Goal: Complete application form

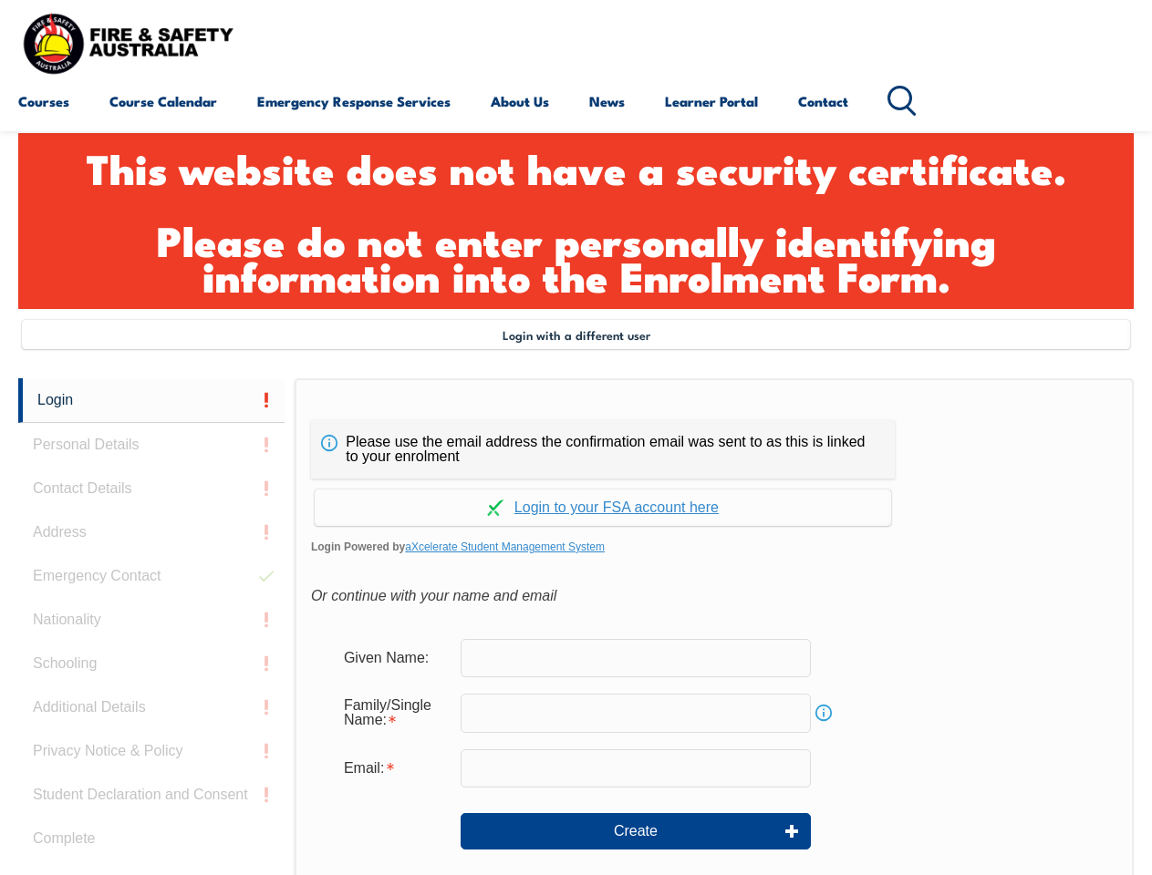
scroll to position [618, 0]
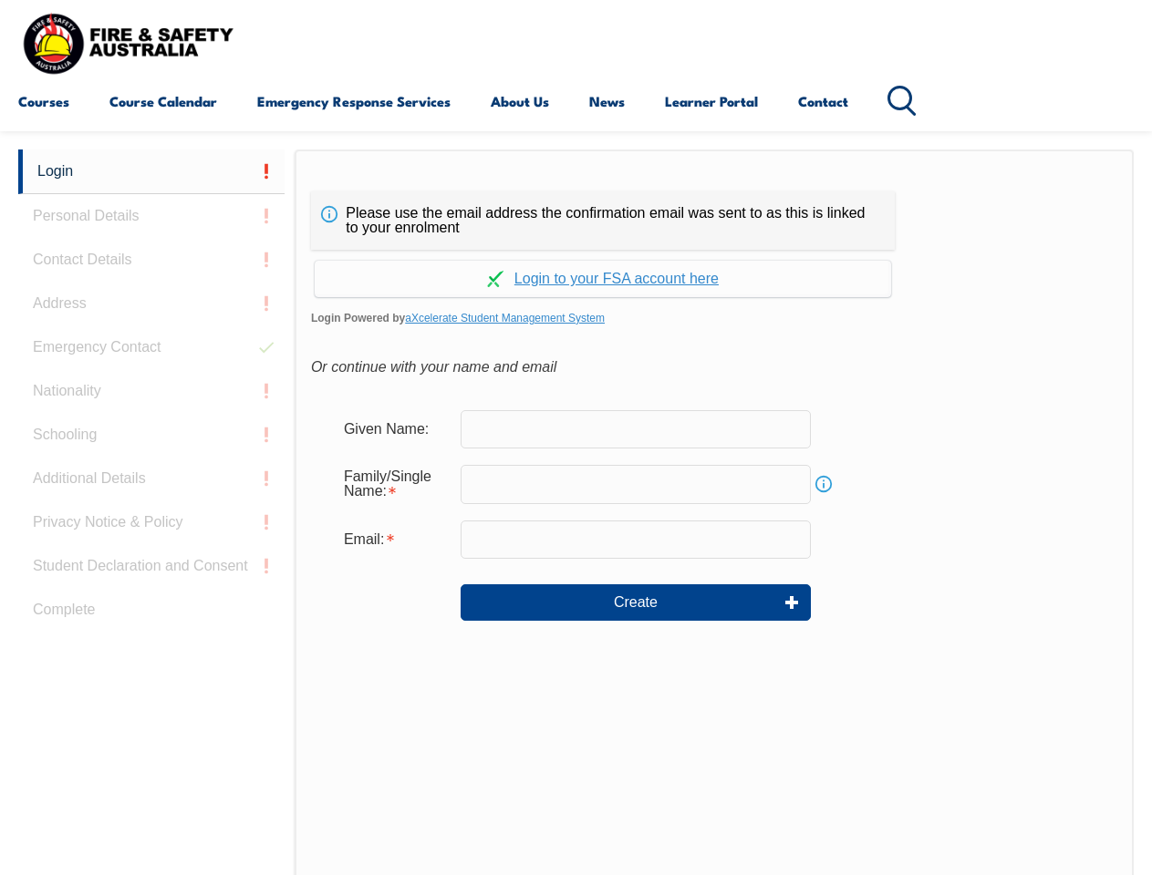
click at [575, 129] on header "Courses Course Calendar Emergency Response Services Services Overview Emergency…" at bounding box center [576, 65] width 1152 height 131
click at [575, 512] on form "Given Name: Family/Single Name: Info Email: Create" at bounding box center [714, 529] width 806 height 274
click at [151, 171] on link "Login" at bounding box center [151, 172] width 266 height 45
click at [151, 216] on div "Login Personal Details Contact Details Address Emergency Contact Nationality Sc…" at bounding box center [156, 605] width 276 height 911
click at [151, 260] on div "Login Personal Details Contact Details Address Emergency Contact Nationality Sc…" at bounding box center [156, 605] width 276 height 911
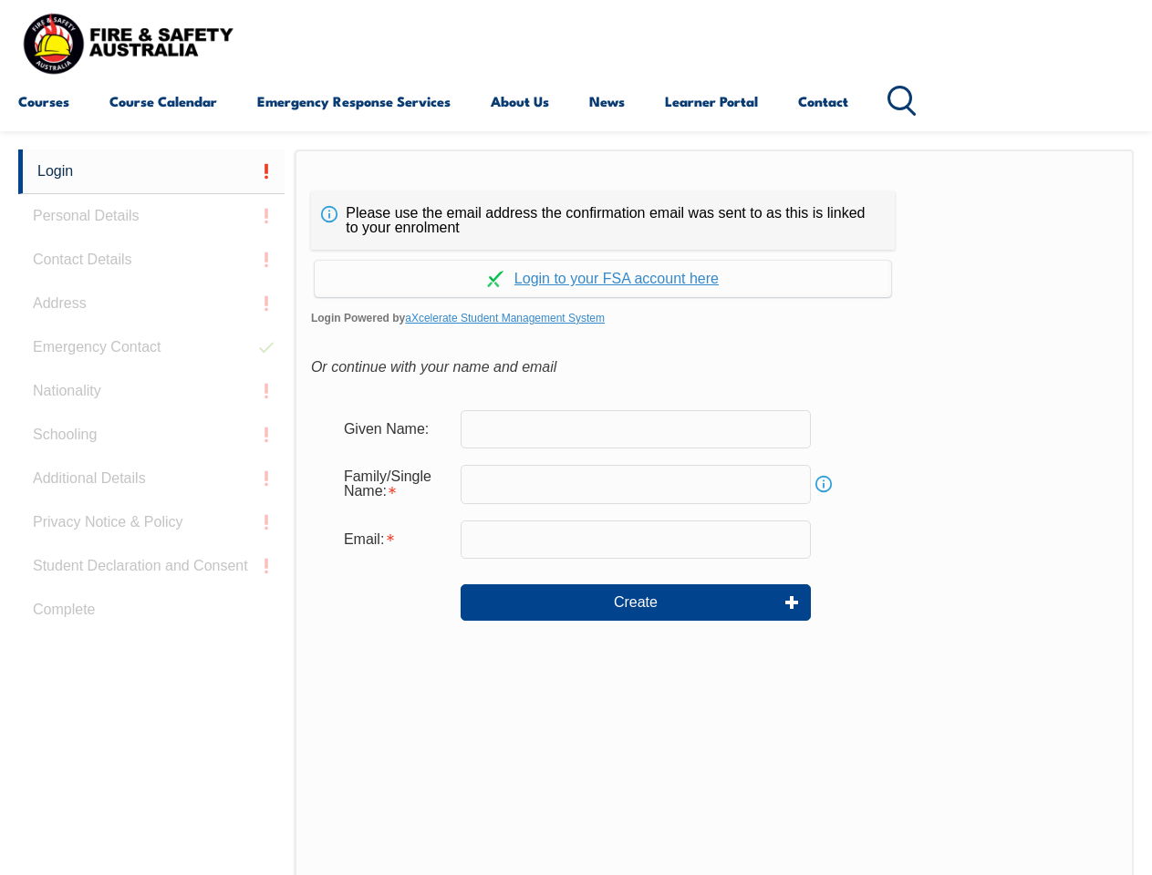
click at [151, 304] on div "Login Personal Details Contact Details Address Emergency Contact Nationality Sc…" at bounding box center [156, 605] width 276 height 911
click at [151, 347] on div "Login Personal Details Contact Details Address Emergency Contact Nationality Sc…" at bounding box center [156, 605] width 276 height 911
click at [151, 391] on div "Login Personal Details Contact Details Address Emergency Contact Nationality Sc…" at bounding box center [156, 605] width 276 height 911
click at [151, 435] on div "Login Personal Details Contact Details Address Emergency Contact Nationality Sc…" at bounding box center [156, 605] width 276 height 911
click at [151, 479] on div "Login Personal Details Contact Details Address Emergency Contact Nationality Sc…" at bounding box center [156, 605] width 276 height 911
